Goal: Complete application form: Complete application form

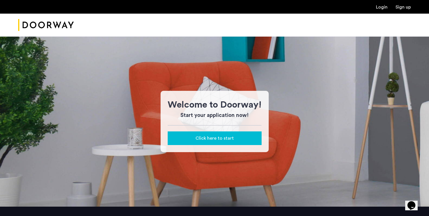
click at [216, 138] on span "Click here to start" at bounding box center [214, 138] width 38 height 7
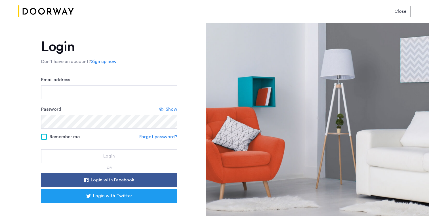
scroll to position [20, 0]
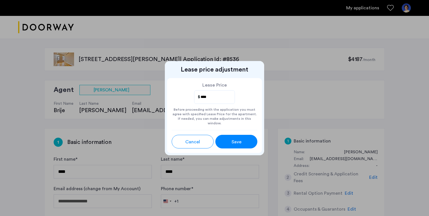
click at [231, 138] on span "Save" at bounding box center [236, 141] width 10 height 7
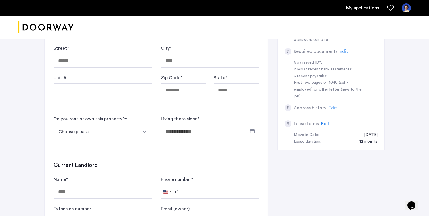
scroll to position [216, 0]
